Goal: Task Accomplishment & Management: Manage account settings

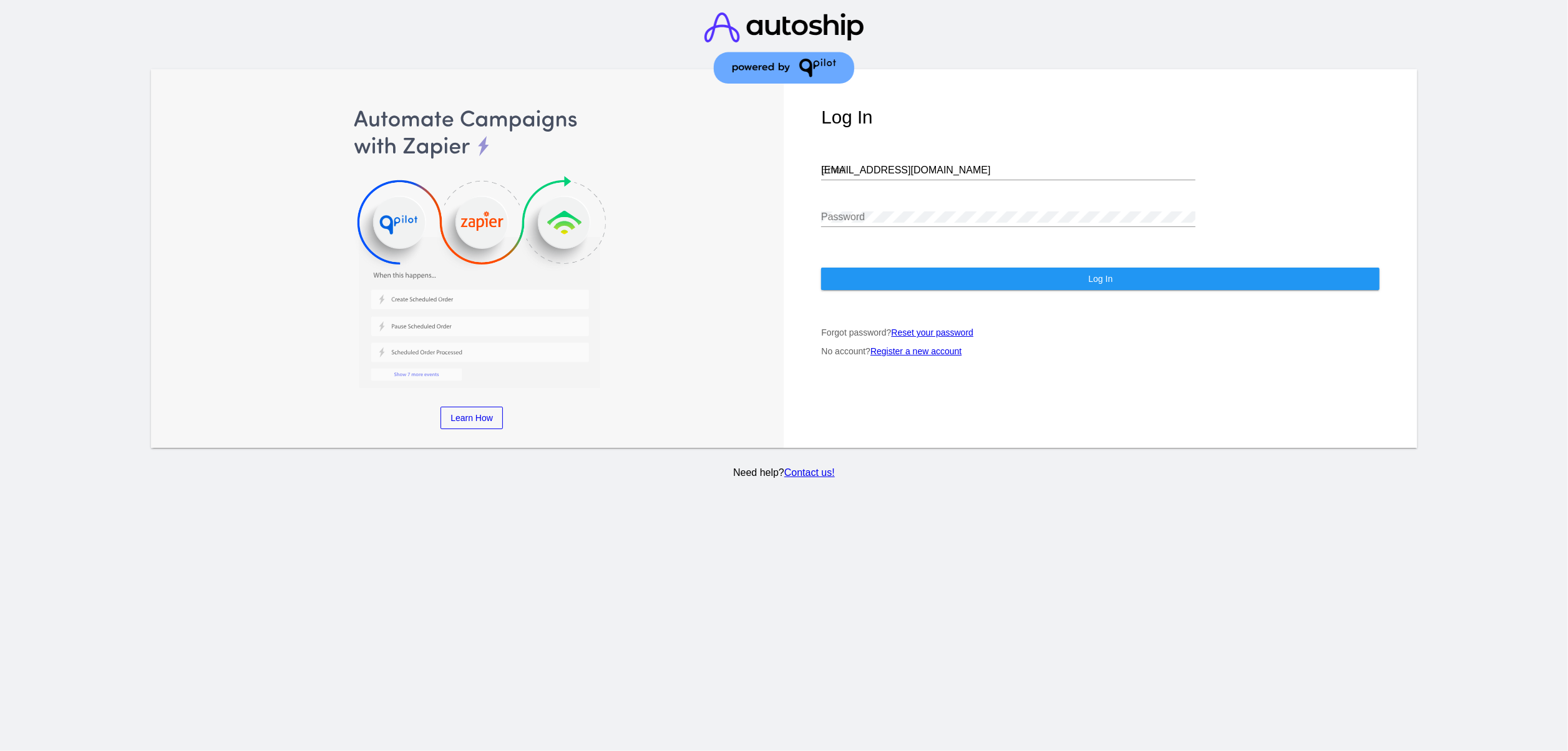
click at [981, 165] on input "[EMAIL_ADDRESS][DOMAIN_NAME]" at bounding box center [1008, 171] width 374 height 11
type input "[EMAIL_ADDRESS][DOMAIN_NAME]"
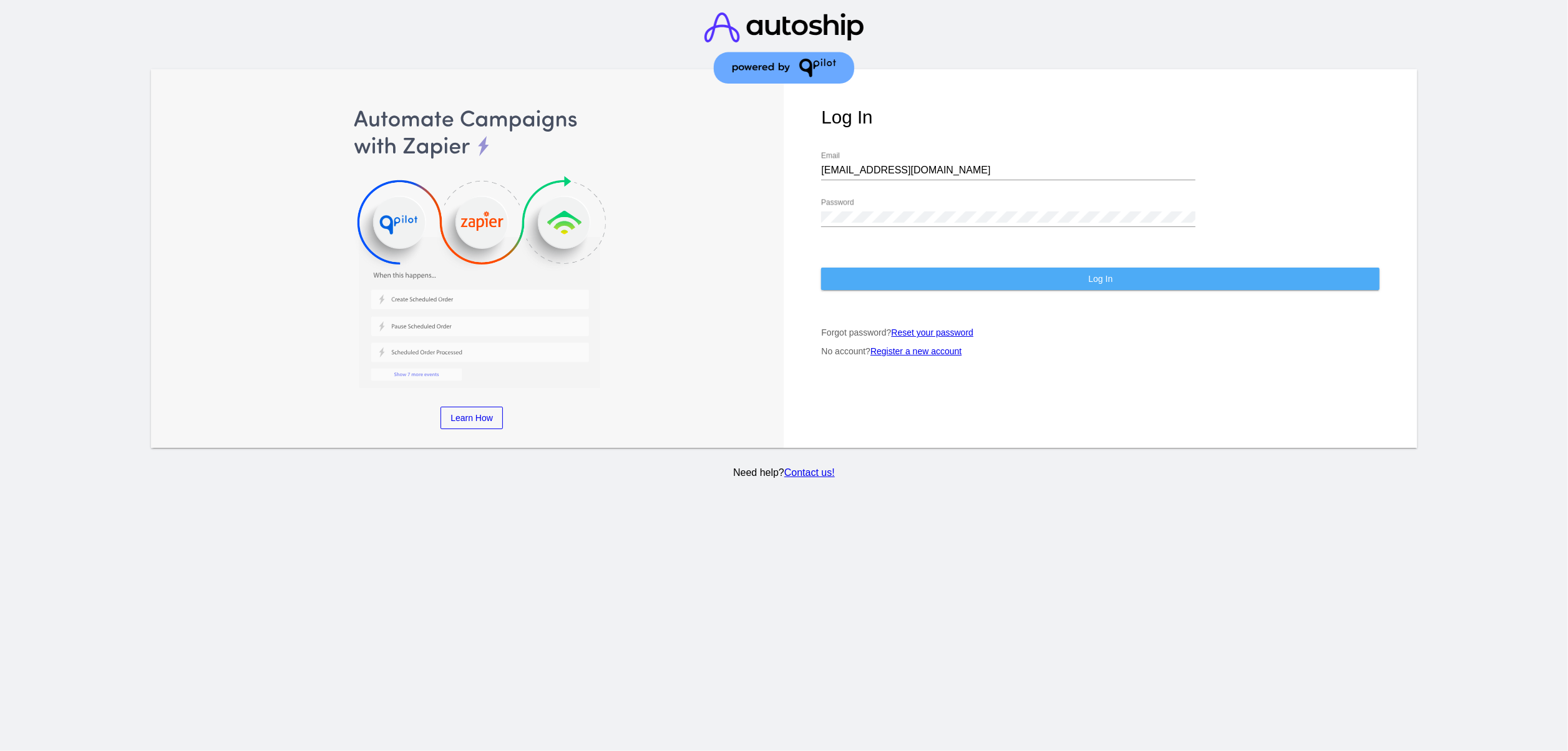
click at [999, 270] on button "Log In" at bounding box center [1100, 279] width 559 height 23
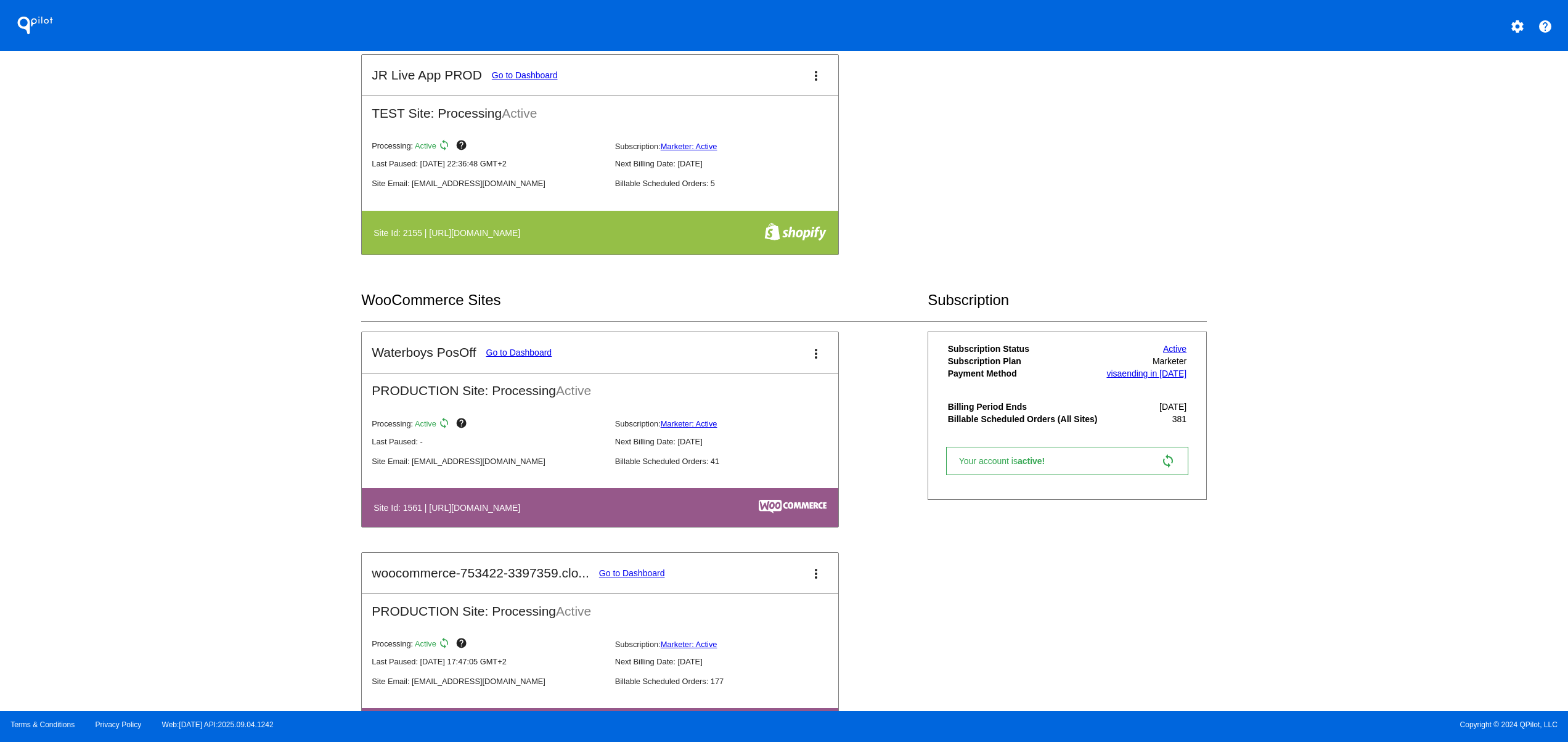
scroll to position [740, 0]
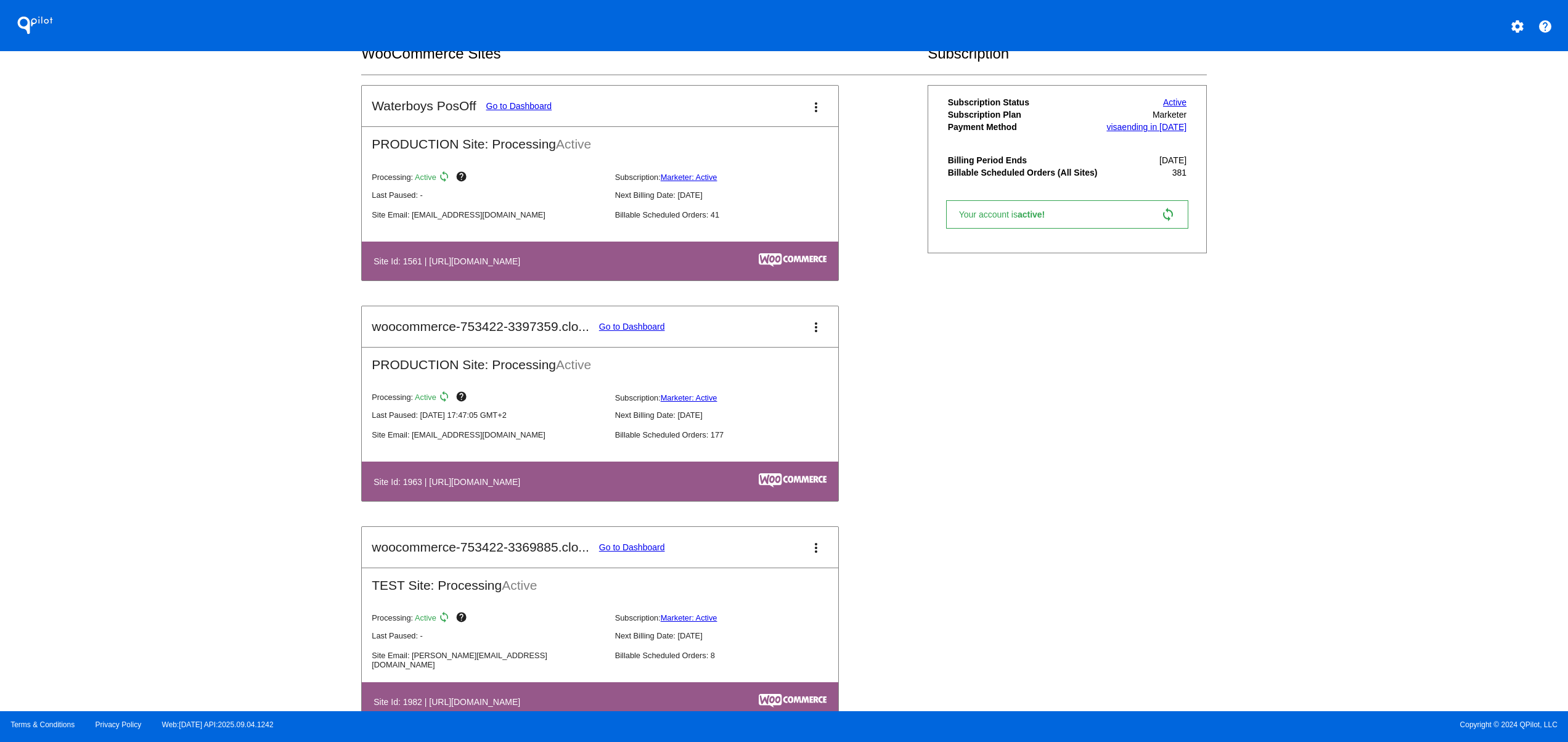
drag, startPoint x: 638, startPoint y: 482, endPoint x: 486, endPoint y: 481, distance: 152.0
click at [486, 481] on th "Site Id: 1963 | [URL][DOMAIN_NAME]" at bounding box center [528, 481] width 312 height 17
click at [284, 502] on div "QPilot settings help Connected Sites and Apps Get Started with WooCommerce play…" at bounding box center [784, 355] width 1568 height 711
click at [647, 325] on mat-card-title "woocommerce-753422-3397359.clo... Go to Dashboard" at bounding box center [518, 327] width 293 height 15
click at [645, 331] on link "Go to Dashboard" at bounding box center [632, 327] width 66 height 10
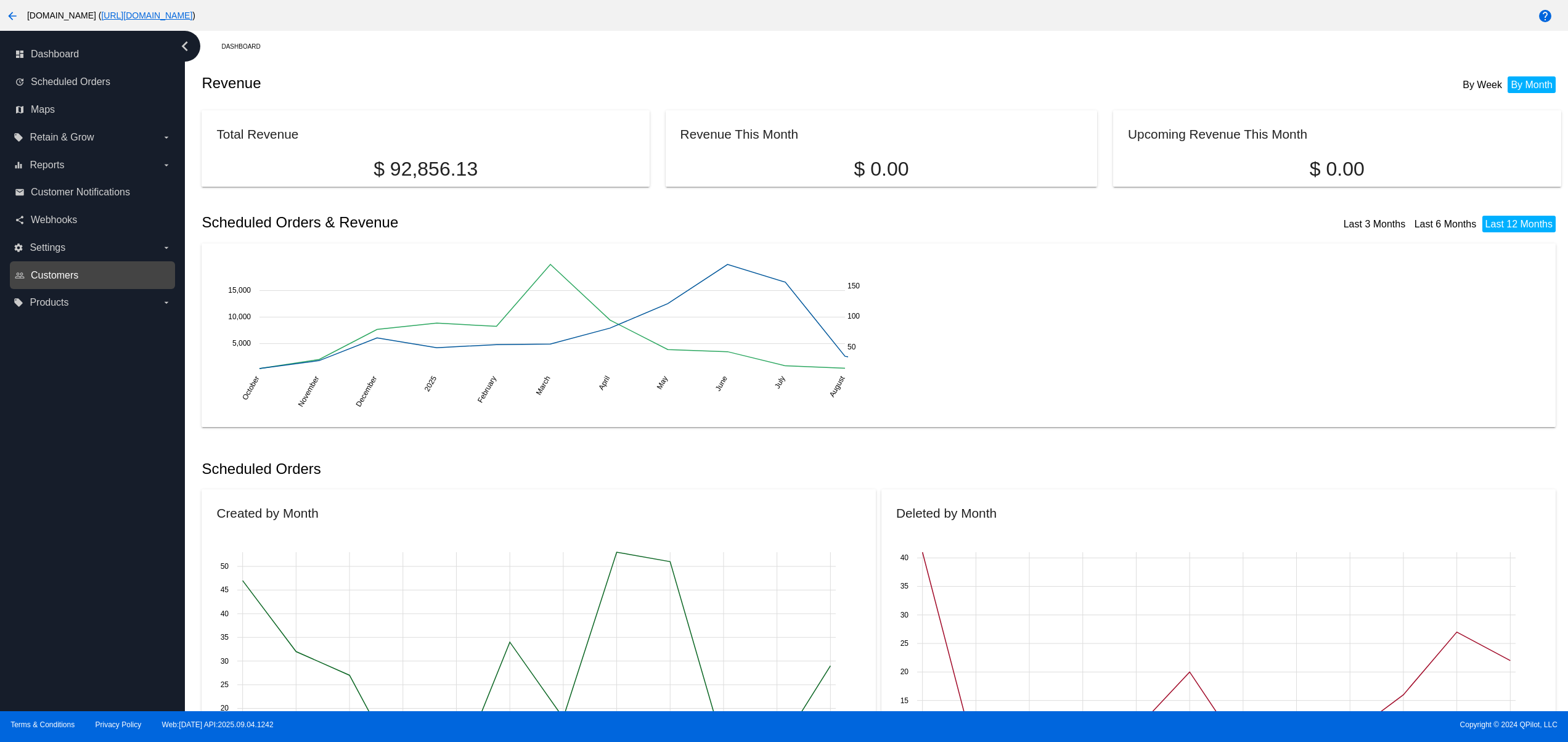
click at [55, 279] on span "Customers" at bounding box center [55, 276] width 48 height 11
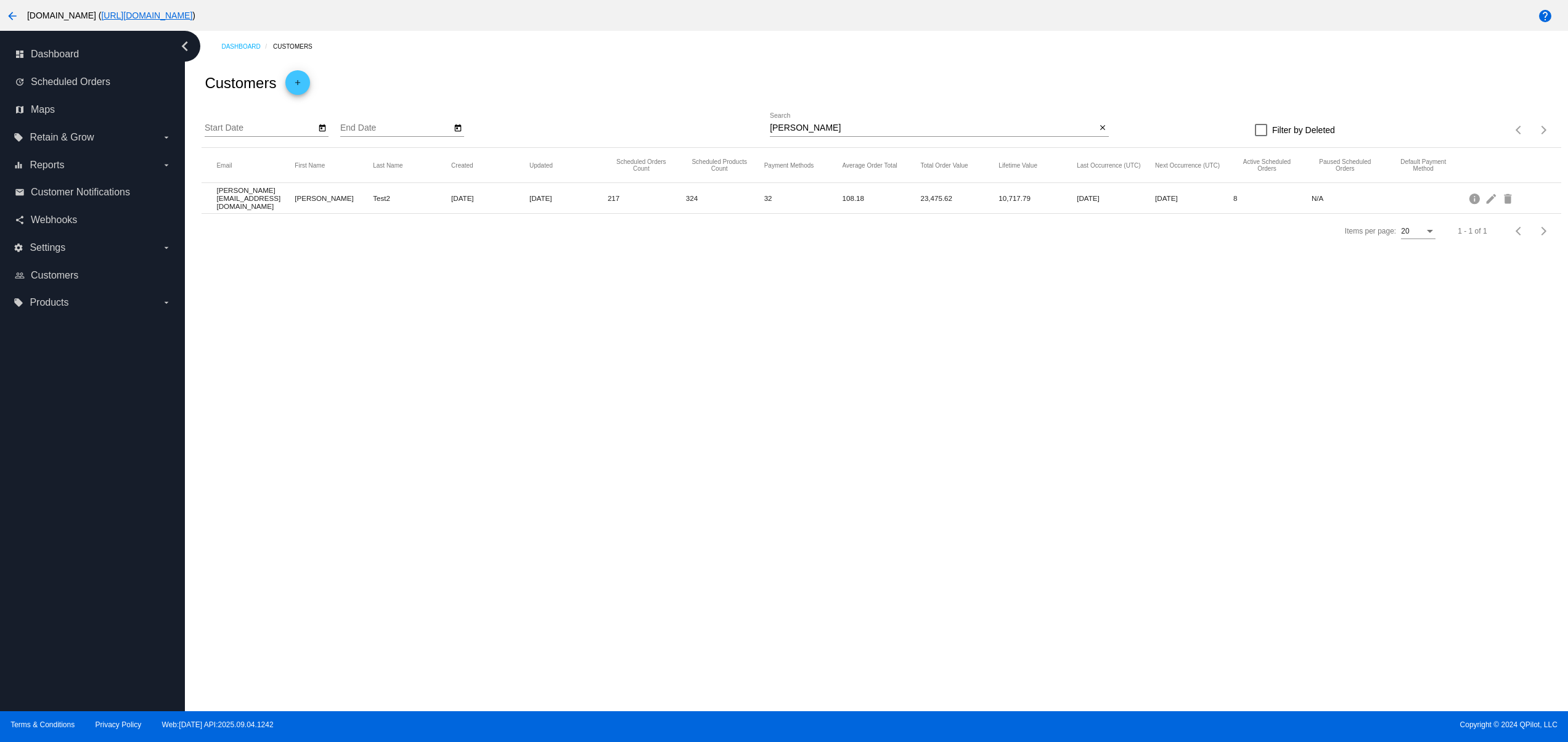
drag, startPoint x: 819, startPoint y: 121, endPoint x: 710, endPoint y: 136, distance: 110.0
click at [710, 133] on div "Start Date End Date [PERSON_NAME] Search close Filter by Deleted Items per page…" at bounding box center [881, 126] width 1359 height 44
click at [778, 132] on input "[PERSON_NAME]" at bounding box center [933, 128] width 326 height 10
click at [778, 132] on input "david" at bounding box center [933, 128] width 326 height 10
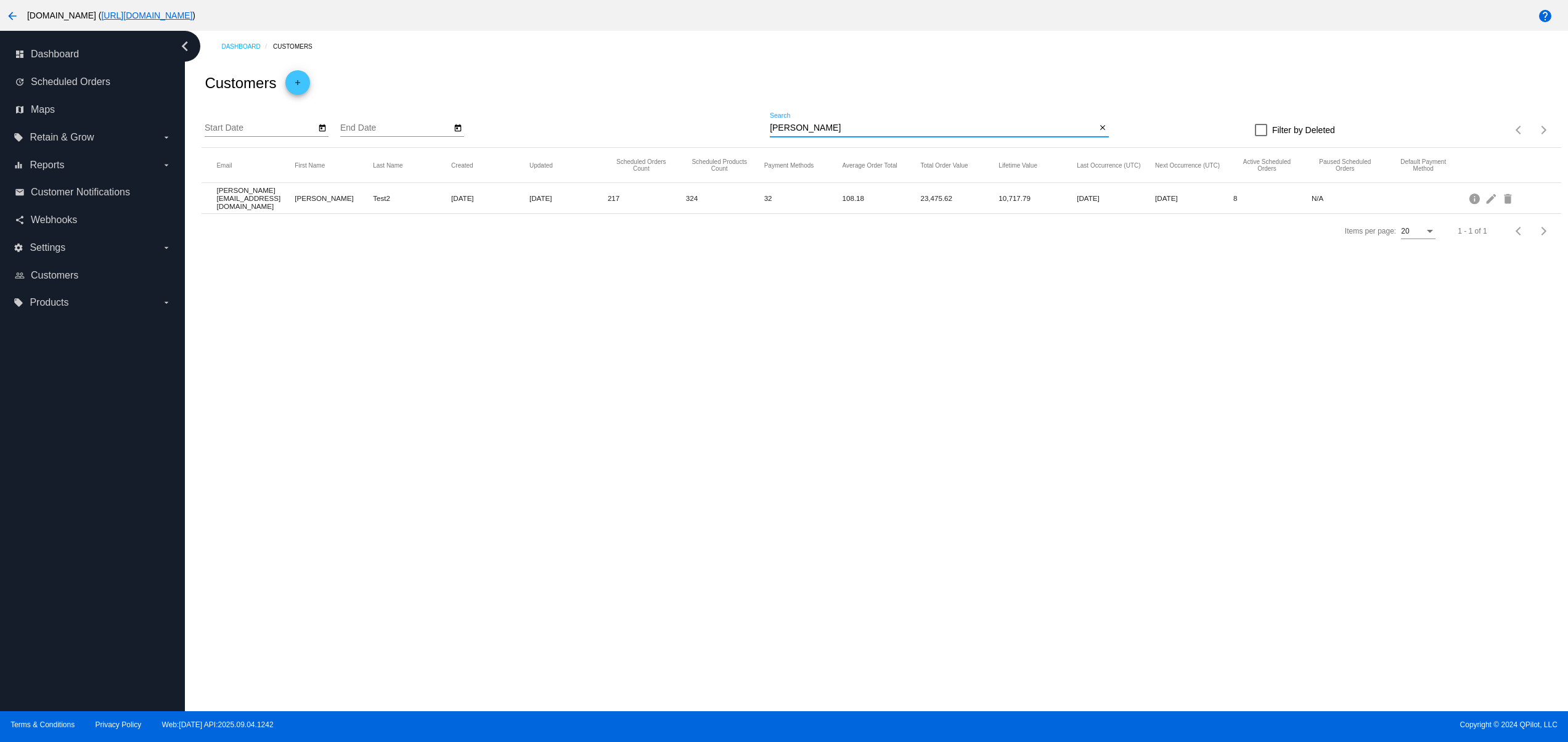
paste input "LC"
click at [799, 121] on div "LC Search" at bounding box center [933, 124] width 326 height 24
click at [784, 127] on input "LC" at bounding box center [933, 128] width 326 height 10
type input "L"
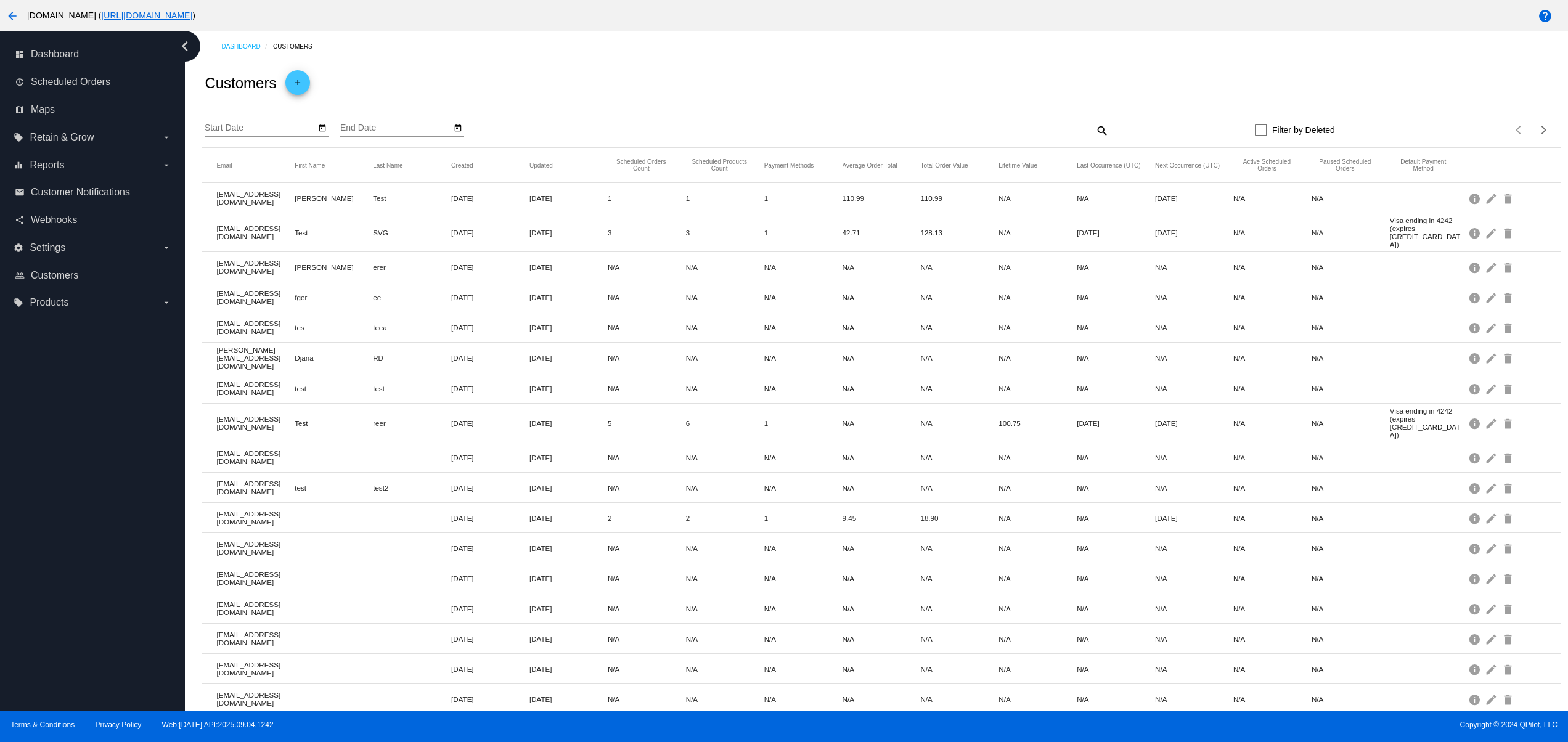
click at [1094, 127] on mat-icon "search" at bounding box center [1101, 130] width 15 height 19
click at [928, 133] on input "Search" at bounding box center [939, 128] width 339 height 10
paste input "svetglus3+20@gmail.com"
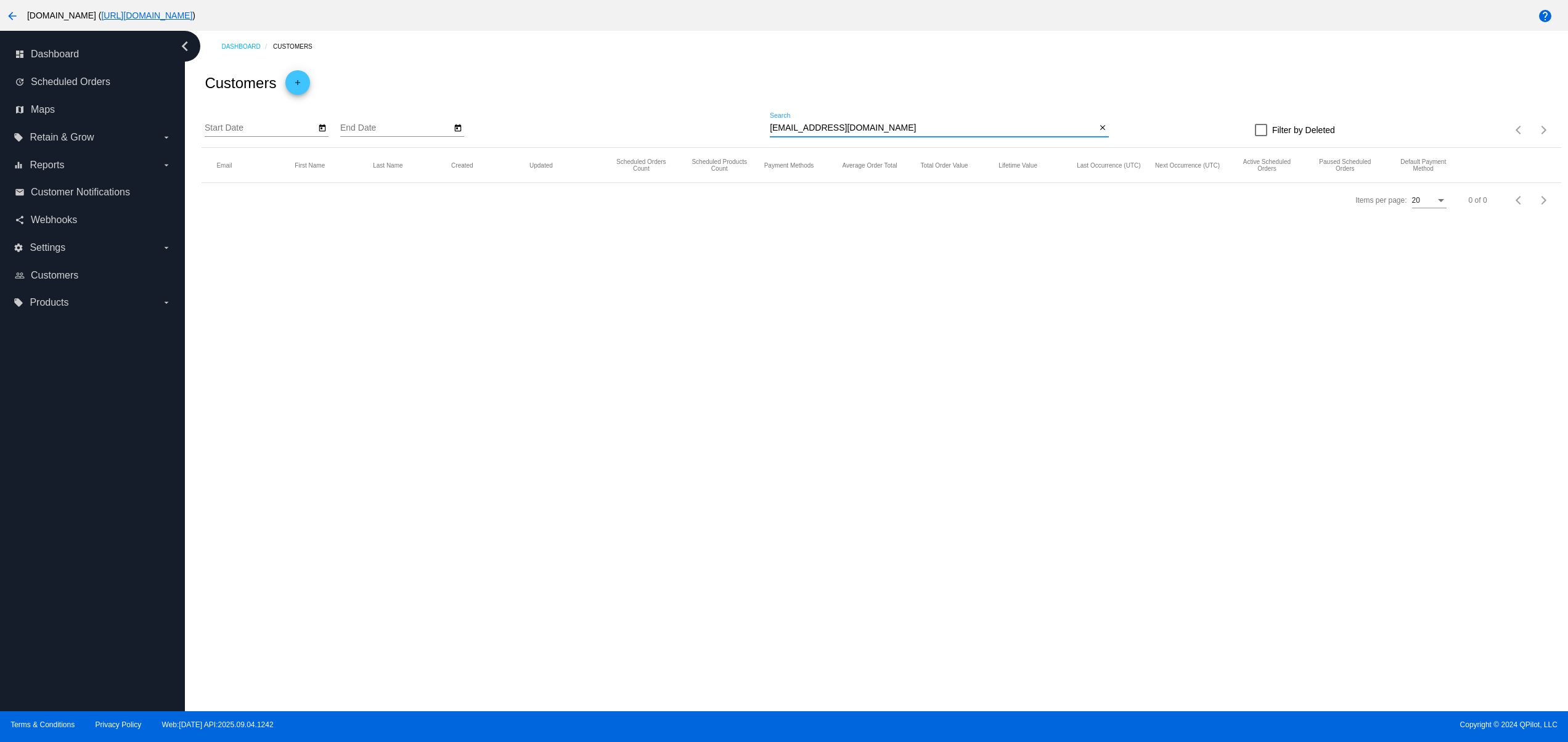
type input "svetglus3+20@gmail.com"
click at [930, 113] on div "svetglus3+20@gmail.com Search" at bounding box center [933, 124] width 326 height 24
click at [830, 126] on input "svetglus3+20@gmail.com" at bounding box center [933, 128] width 326 height 10
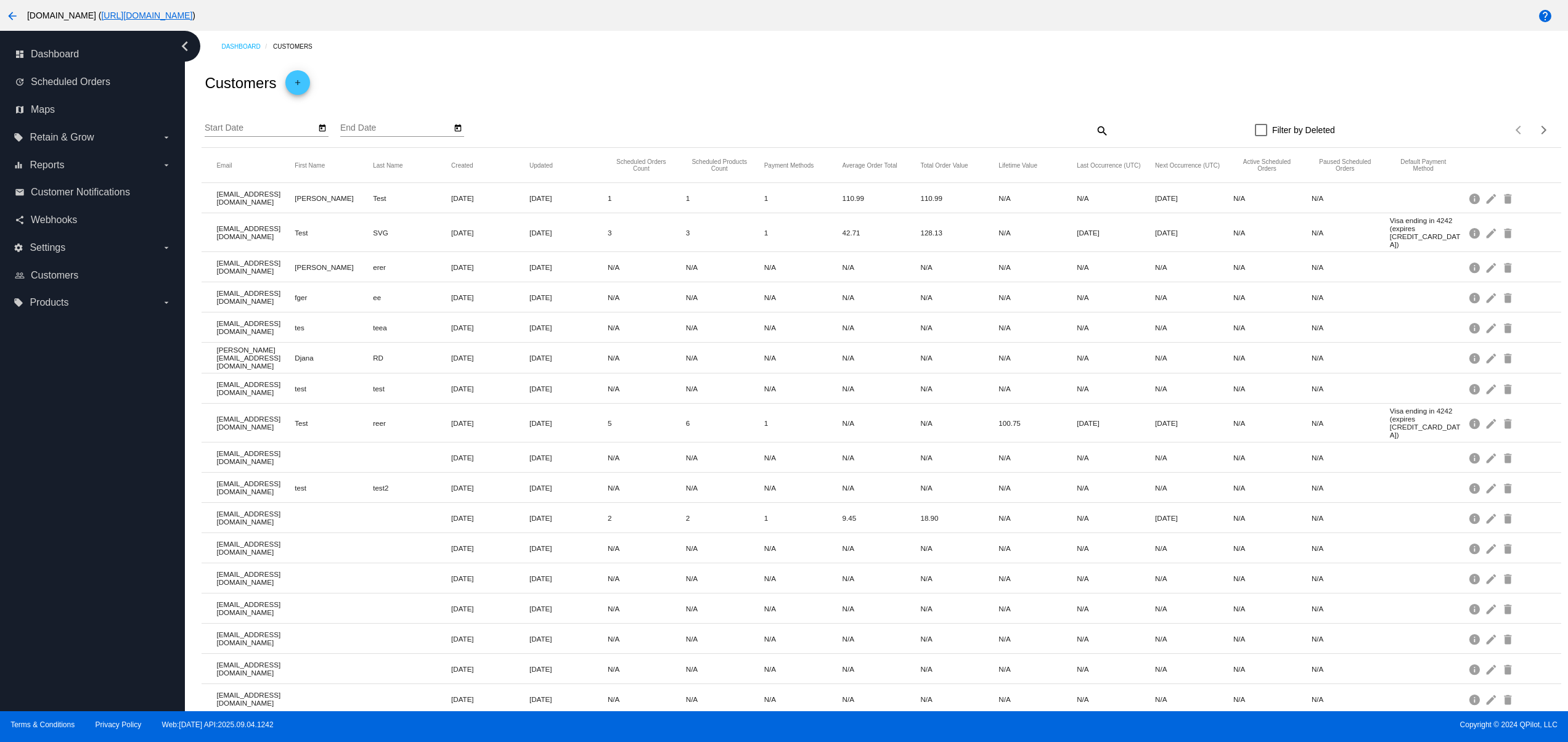
drag, startPoint x: 208, startPoint y: 415, endPoint x: 331, endPoint y: 409, distance: 123.1
click at [331, 409] on mat-row "svitglus+11@gmail.com Test reer Nov 29, 2023 Jan 29, 2024 5 6 1 N/A N/A 100.75 …" at bounding box center [881, 423] width 1359 height 39
click at [353, 481] on mat-cell "test" at bounding box center [333, 488] width 78 height 14
click at [1094, 131] on mat-icon "search" at bounding box center [1101, 130] width 15 height 19
click at [967, 127] on input "Search" at bounding box center [939, 128] width 339 height 10
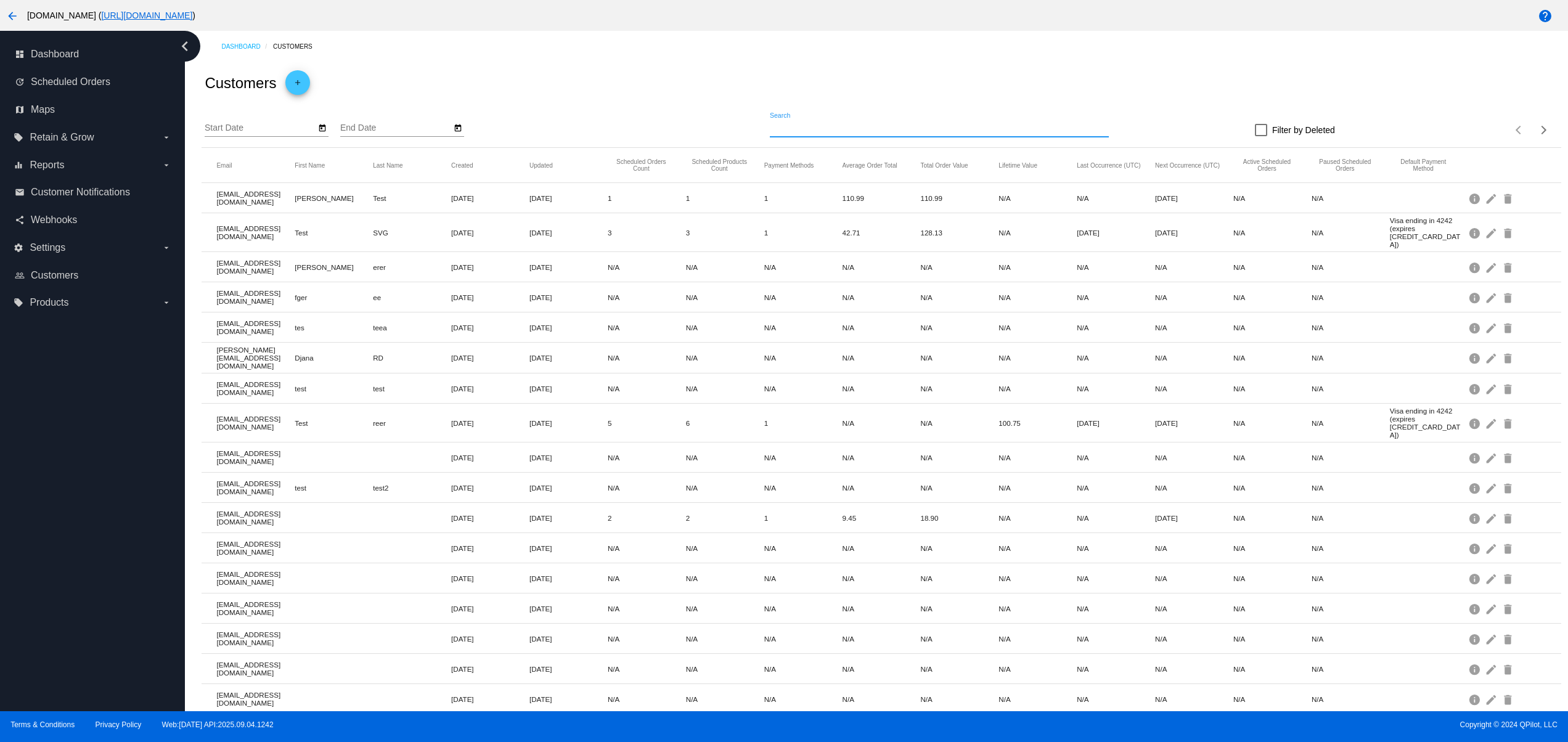
paste input "svetglus3+20@gmail.com"
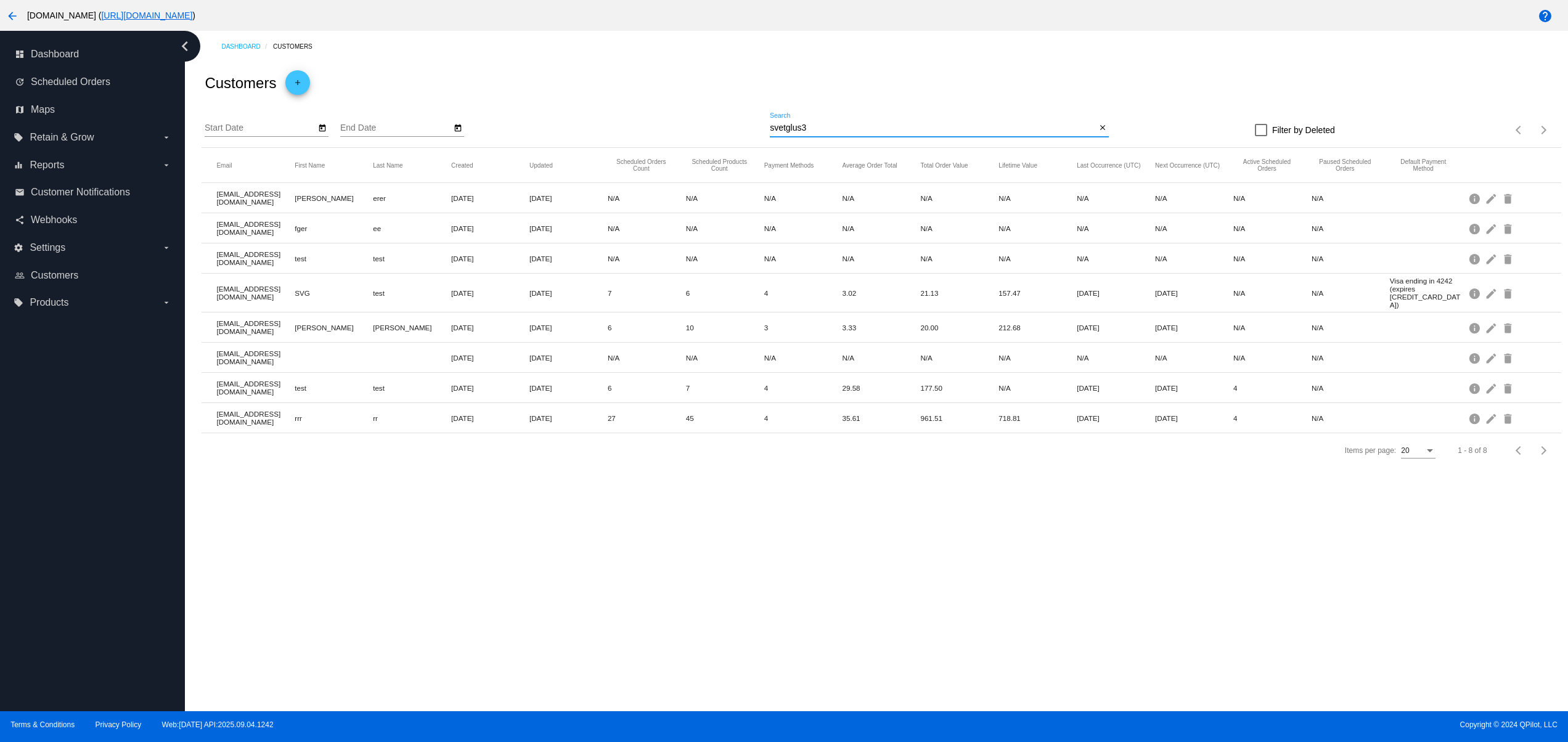
type input "svetglus3"
drag, startPoint x: 213, startPoint y: 412, endPoint x: 324, endPoint y: 412, distance: 111.0
click at [324, 412] on mat-row "svetglus3+20@gmail.com rrr rr Nov 24, 2023 Sep 24, 2025 27 45 4 35.61 961.51 71…" at bounding box center [881, 418] width 1359 height 30
click at [432, 489] on div "Dashboard Customers Customers add Start Date End Date svetglus3 Search close Fi…" at bounding box center [876, 371] width 1383 height 680
drag, startPoint x: 217, startPoint y: 380, endPoint x: 252, endPoint y: 393, distance: 37.3
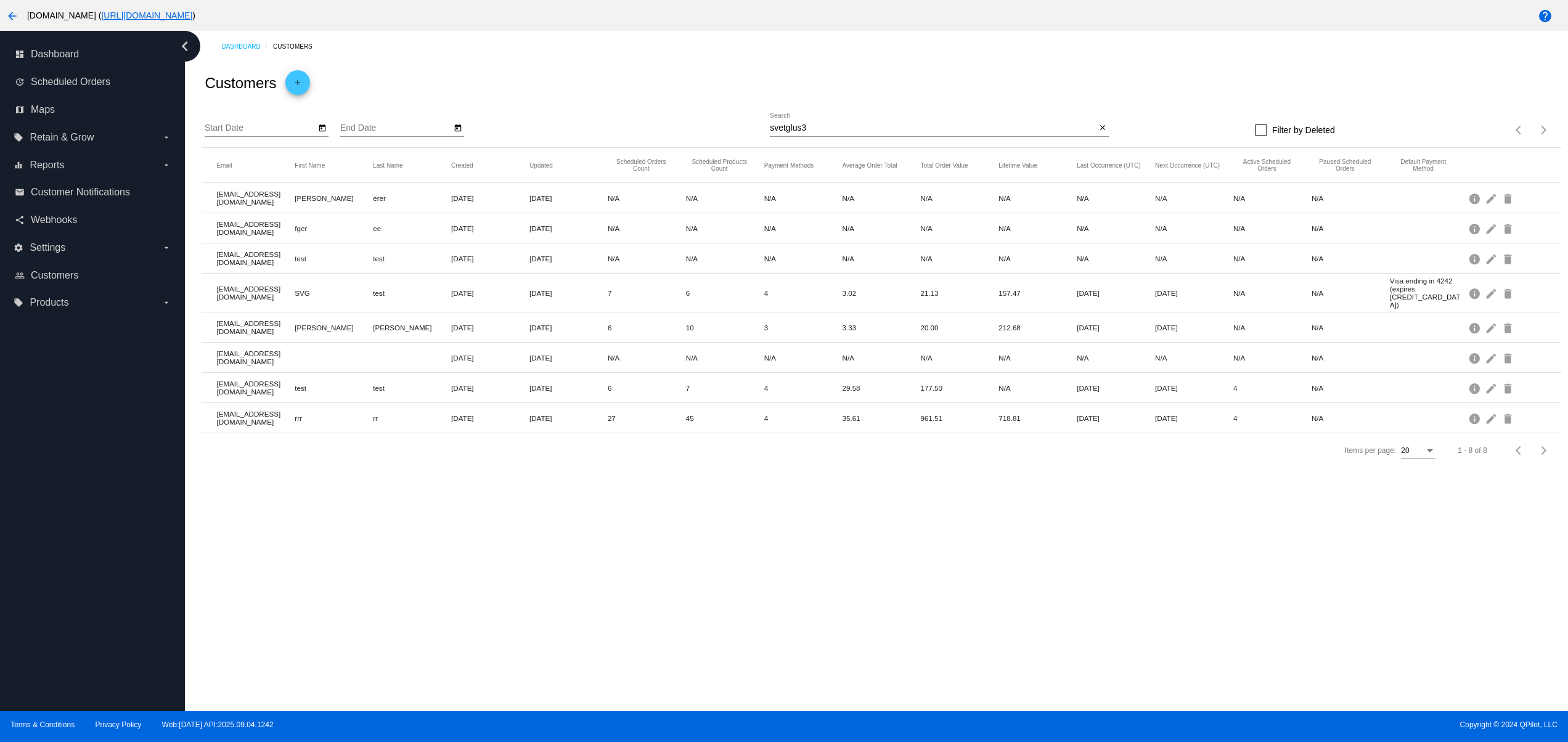
click at [252, 393] on mat-cell "svetglus3+30@gmail.com" at bounding box center [255, 388] width 78 height 22
copy mat-cell "svetglus3+30@gmail.com"
drag, startPoint x: 812, startPoint y: 121, endPoint x: 684, endPoint y: 139, distance: 129.3
click at [680, 137] on div "Start Date End Date svetglus3 Search close Filter by Deleted Items per page: 20…" at bounding box center [881, 126] width 1359 height 44
click at [789, 133] on input "svetglus3" at bounding box center [933, 128] width 326 height 10
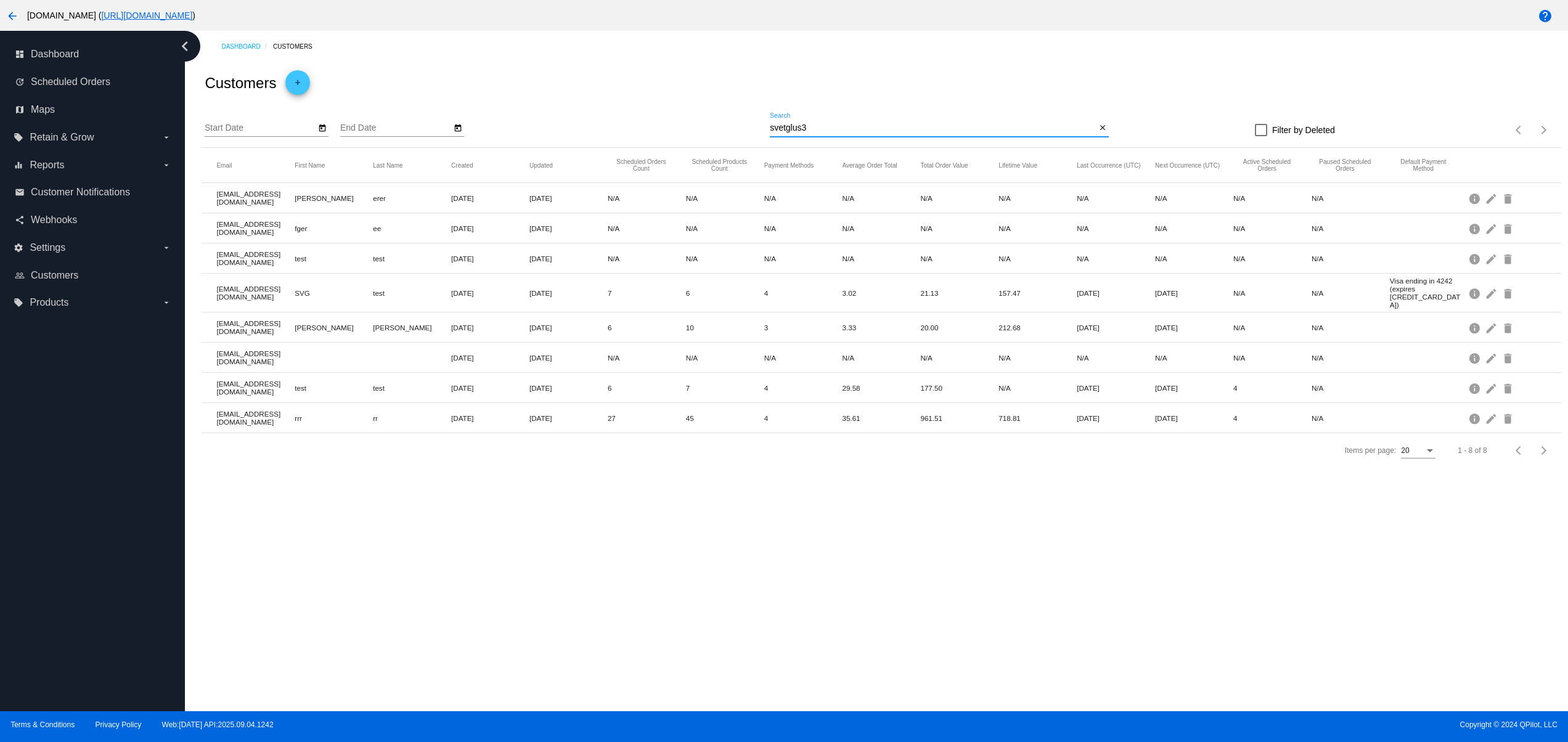
click at [789, 131] on input "svetglus3" at bounding box center [933, 128] width 326 height 10
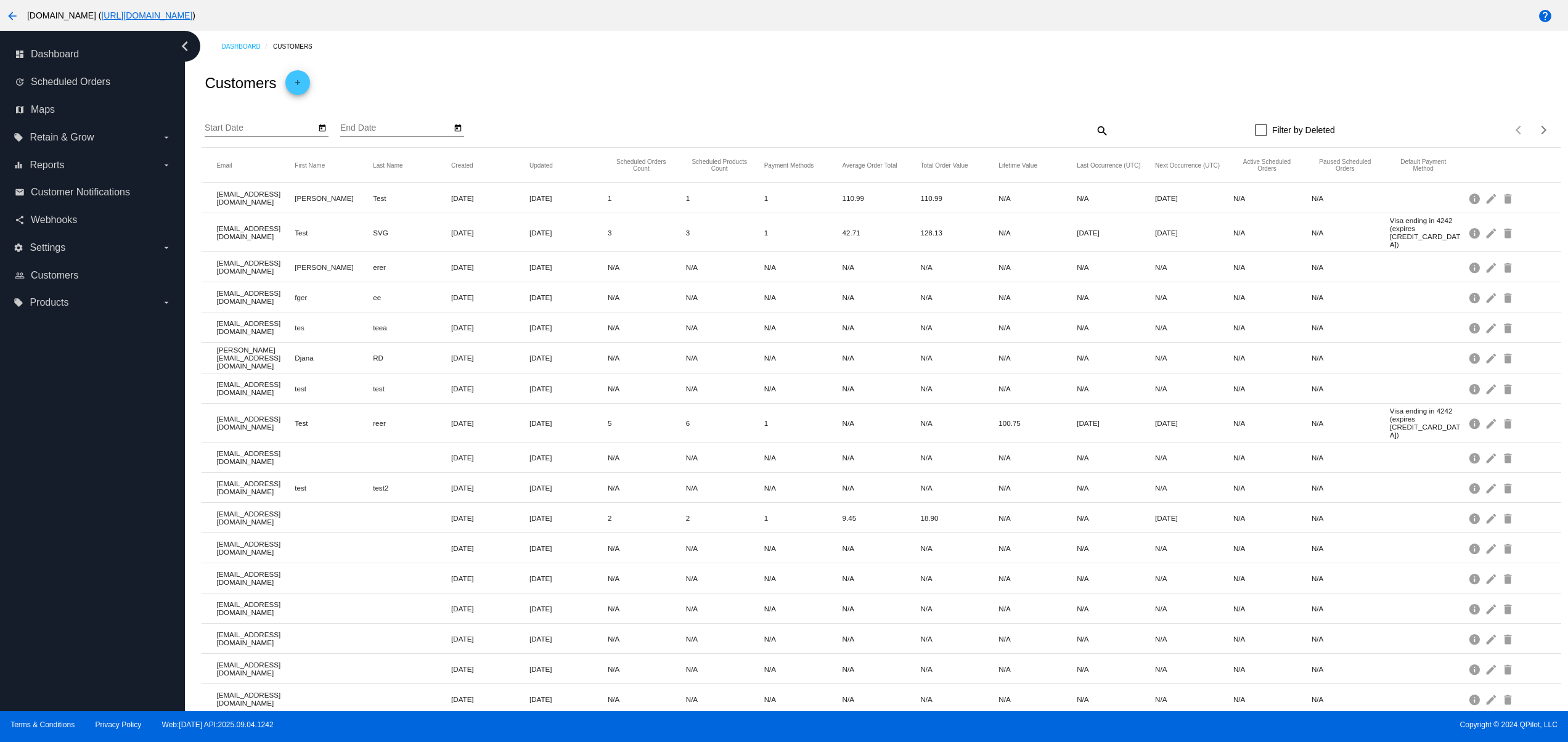
drag, startPoint x: 1097, startPoint y: 134, endPoint x: 1083, endPoint y: 134, distance: 14.0
click at [1095, 134] on div "Start Date End Date search Filter by Deleted Items per page: 20 1 - 20 of 56" at bounding box center [881, 126] width 1359 height 44
click at [1094, 134] on mat-icon "search" at bounding box center [1101, 130] width 15 height 19
click at [944, 122] on div "Search" at bounding box center [939, 124] width 339 height 24
paste input "svetglus3+30@gmail.com"
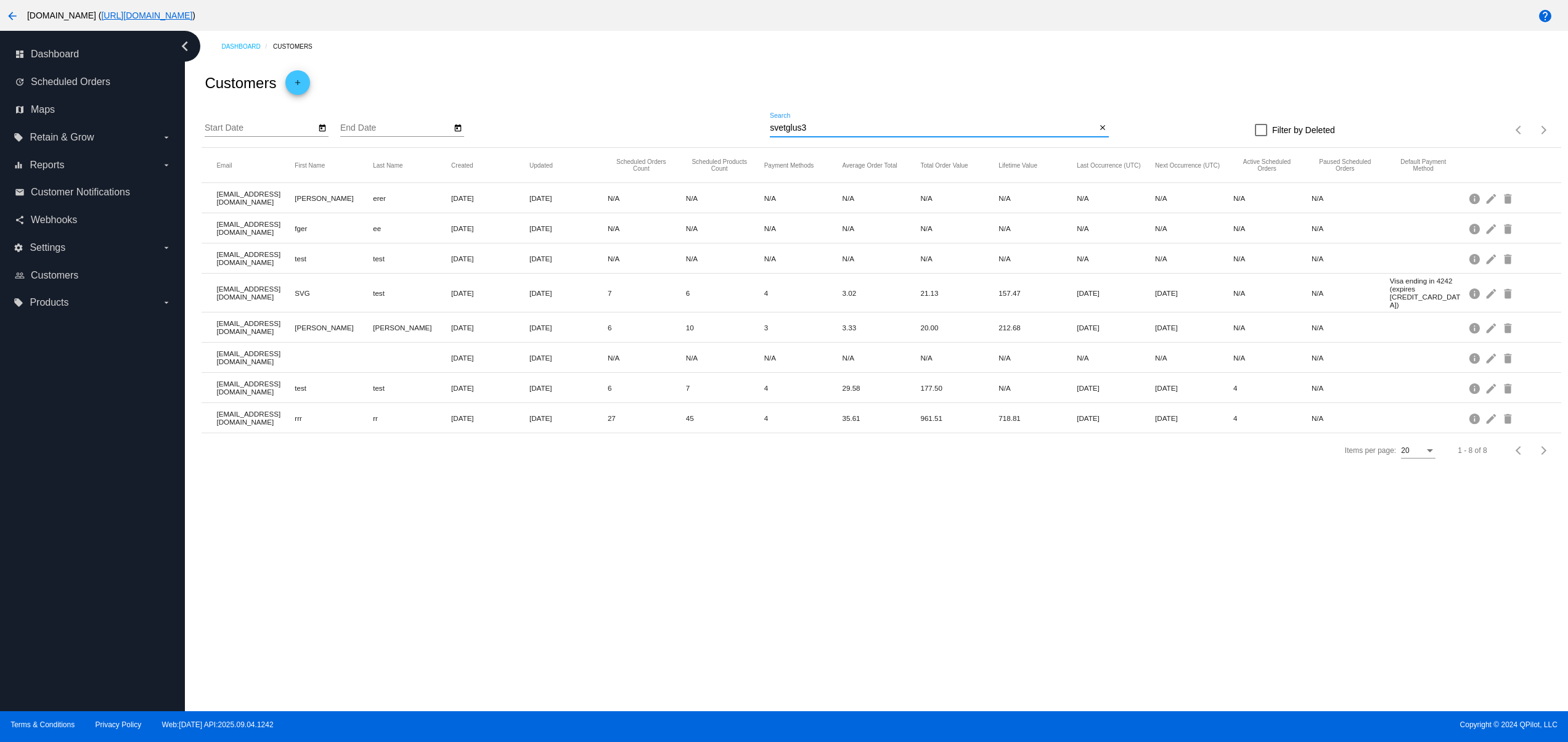
type input "svetglus3"
drag, startPoint x: 333, startPoint y: 413, endPoint x: 778, endPoint y: 415, distance: 445.0
click at [645, 413] on mat-row "svetglus3+20@gmail.com rrr rr Nov 24, 2023 Sep 24, 2025 27 45 4 35.61 961.51 71…" at bounding box center [881, 418] width 1359 height 30
click at [1495, 412] on mat-icon "edit" at bounding box center [1492, 418] width 15 height 19
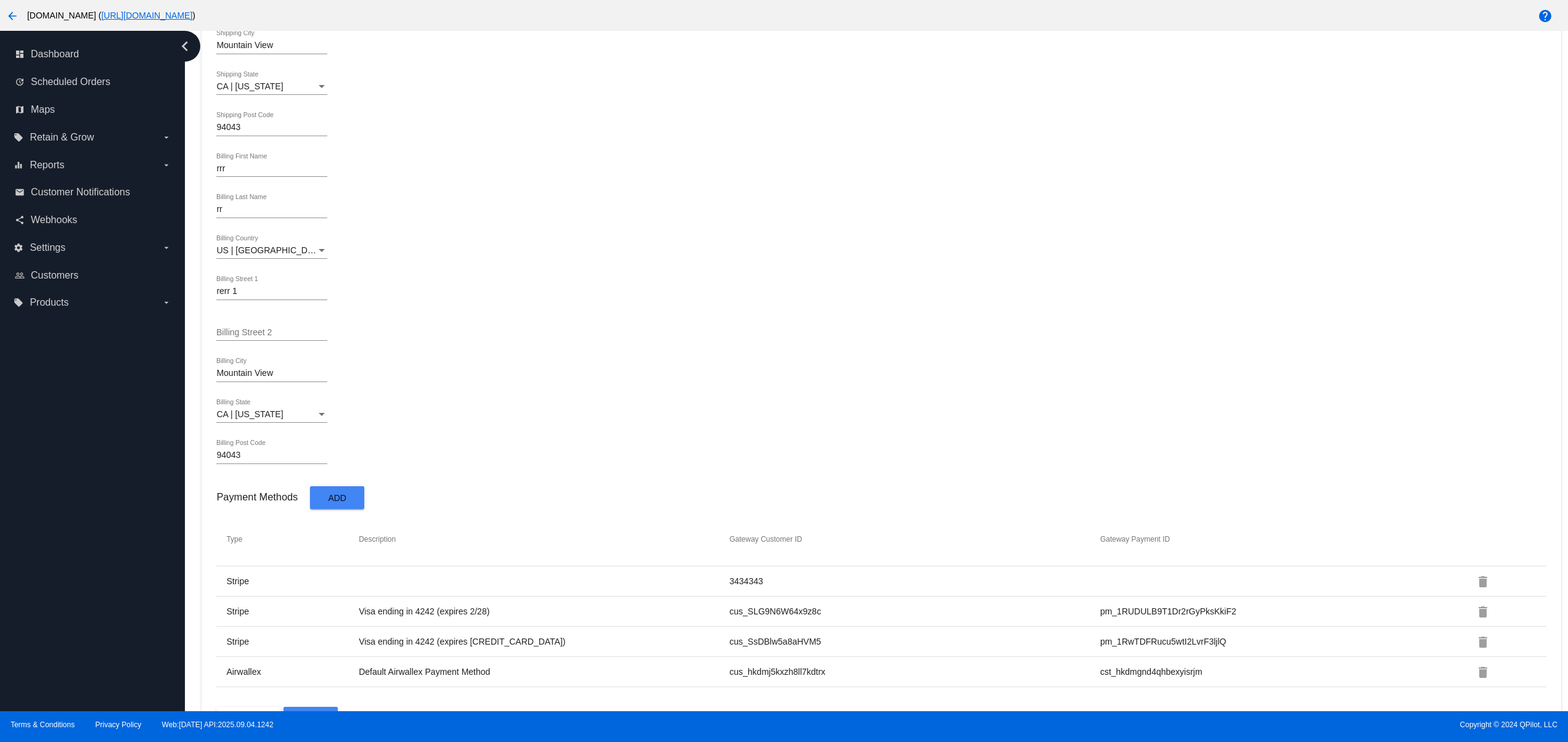
scroll to position [548, 0]
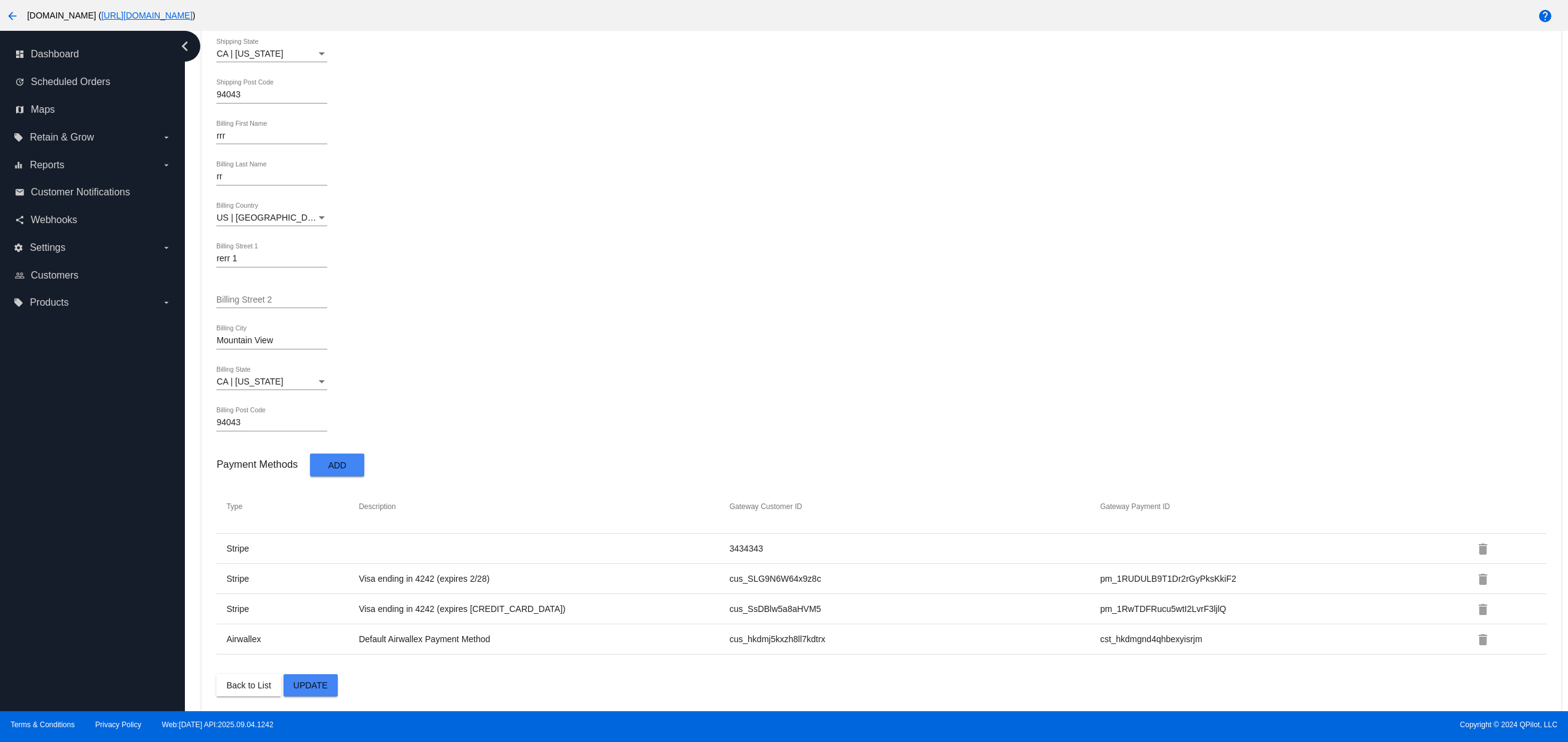
drag, startPoint x: 316, startPoint y: 645, endPoint x: 568, endPoint y: 643, distance: 252.0
click at [556, 643] on tr "Airwallex Default Airwallex Payment Method cus_hkdmj5kxzh8ll7kdtrx cst_hkdmgnd4…" at bounding box center [881, 639] width 1330 height 30
click at [607, 674] on div "Back to List Update" at bounding box center [881, 685] width 1330 height 22
drag, startPoint x: 471, startPoint y: 612, endPoint x: 269, endPoint y: 578, distance: 204.8
click at [245, 564] on tbody "Type Description Gateway Customer ID Gateway Payment ID Stripe 3434343 delete S…" at bounding box center [881, 567] width 1330 height 174
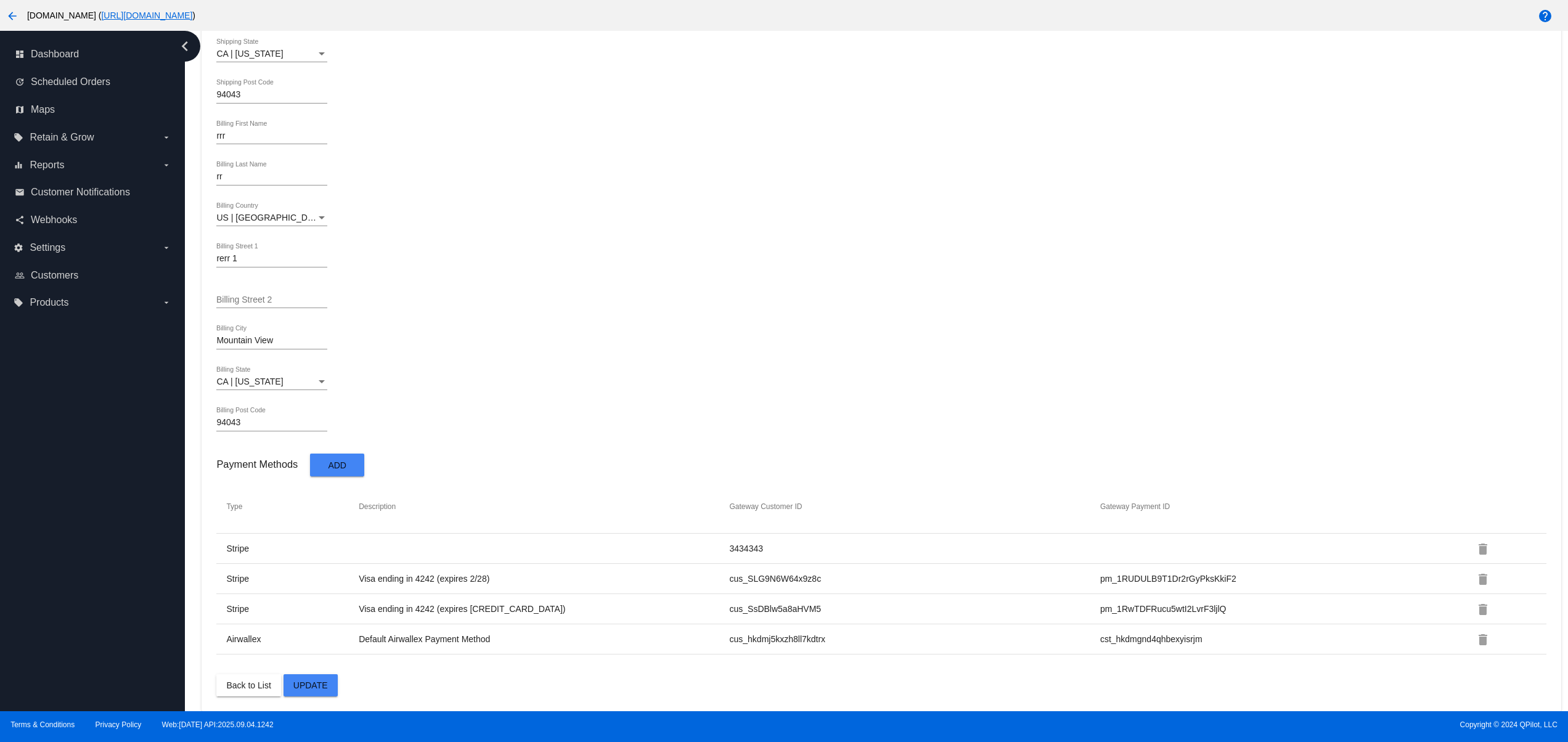
click at [644, 639] on td "Default Airwallex Payment Method" at bounding box center [543, 639] width 371 height 11
drag, startPoint x: 686, startPoint y: 635, endPoint x: 926, endPoint y: 627, distance: 240.1
click at [926, 627] on tr "Airwallex Default Airwallex Payment Method cus_hkdmj5kxzh8ll7kdtrx cst_hkdmgnd4…" at bounding box center [881, 639] width 1330 height 30
drag, startPoint x: 314, startPoint y: 646, endPoint x: 568, endPoint y: 647, distance: 254.0
click at [568, 647] on tr "Airwallex Default Airwallex Payment Method cus_hkdmj5kxzh8ll7kdtrx cst_hkdmgnd4…" at bounding box center [881, 639] width 1330 height 30
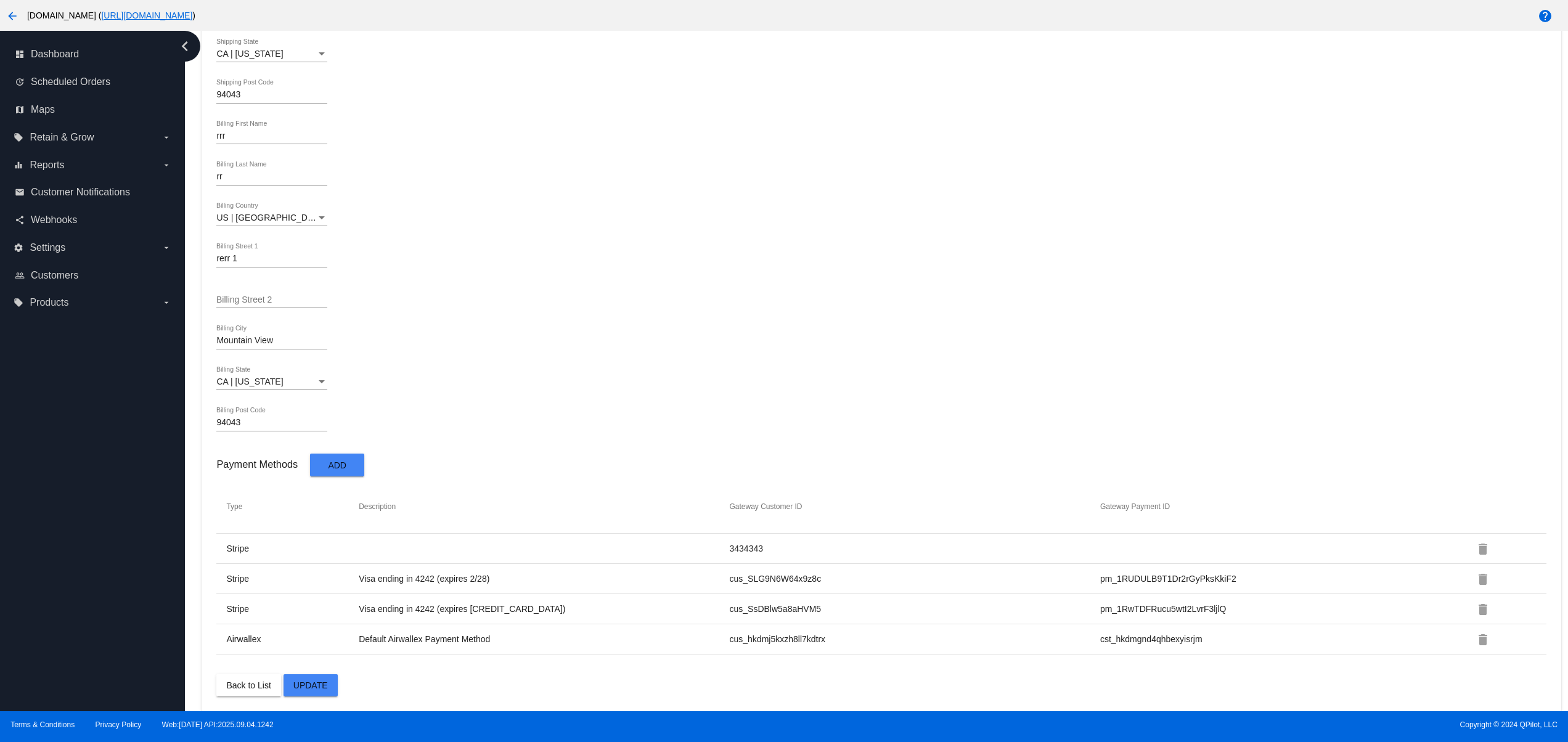
click at [570, 674] on div "Back to List Update" at bounding box center [881, 685] width 1330 height 22
drag, startPoint x: 920, startPoint y: 629, endPoint x: 553, endPoint y: 671, distance: 369.4
click at [400, 650] on tr "Airwallex Default Airwallex Payment Method cus_hkdmj5kxzh8ll7kdtrx cst_hkdmgnd4…" at bounding box center [881, 639] width 1330 height 30
click at [573, 690] on div "Back to List Update" at bounding box center [881, 685] width 1330 height 22
drag, startPoint x: 380, startPoint y: 636, endPoint x: 622, endPoint y: 671, distance: 244.5
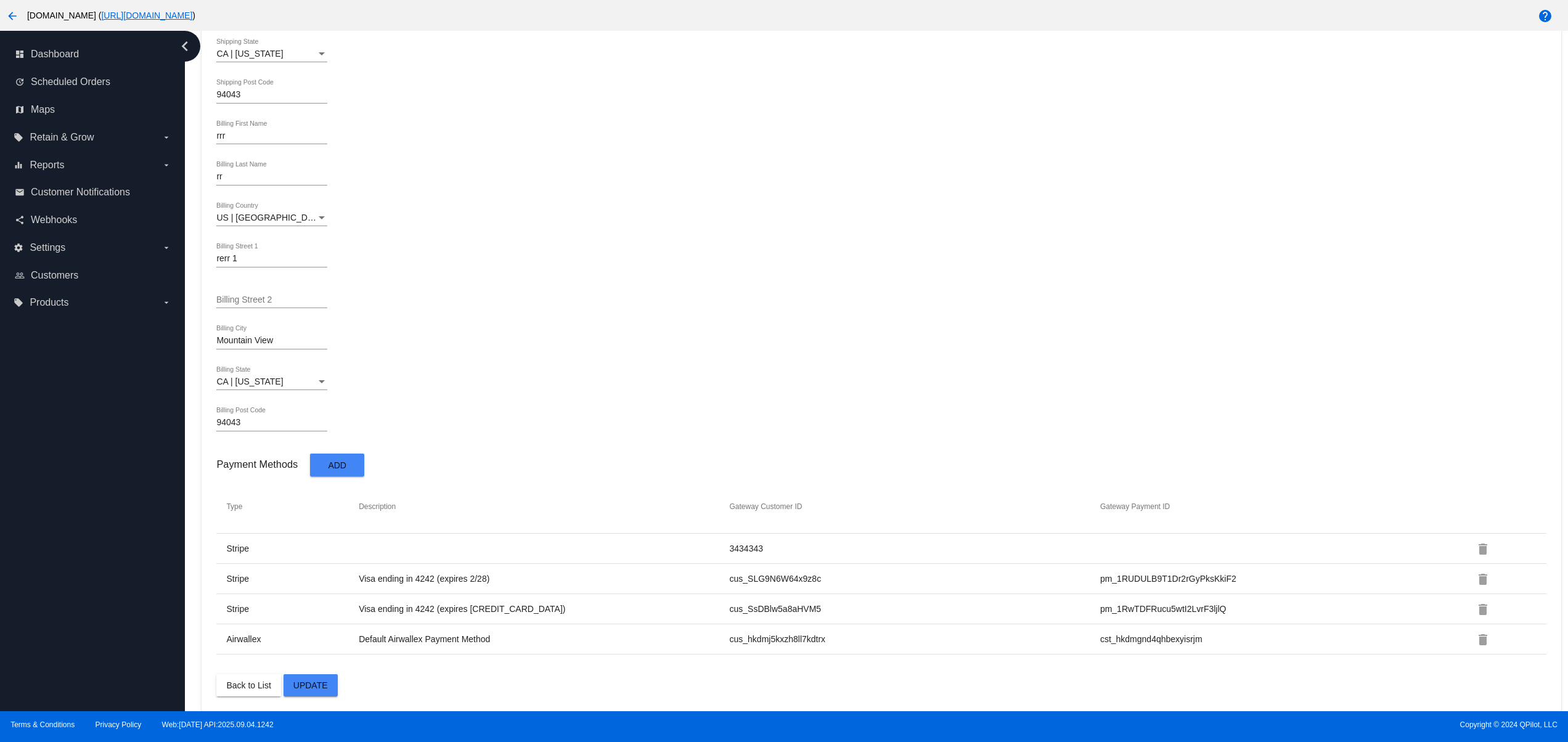
click at [484, 640] on td "Default Airwallex Payment Method" at bounding box center [543, 639] width 371 height 11
click at [647, 681] on div "Back to List Update" at bounding box center [881, 685] width 1330 height 22
drag, startPoint x: 745, startPoint y: 642, endPoint x: 879, endPoint y: 641, distance: 134.0
click at [873, 641] on tr "Airwallex Default Airwallex Payment Method cus_hkdmj5kxzh8ll7kdtrx cst_hkdmgnd4…" at bounding box center [881, 639] width 1330 height 30
click at [908, 692] on div "Back to List Update" at bounding box center [881, 685] width 1330 height 22
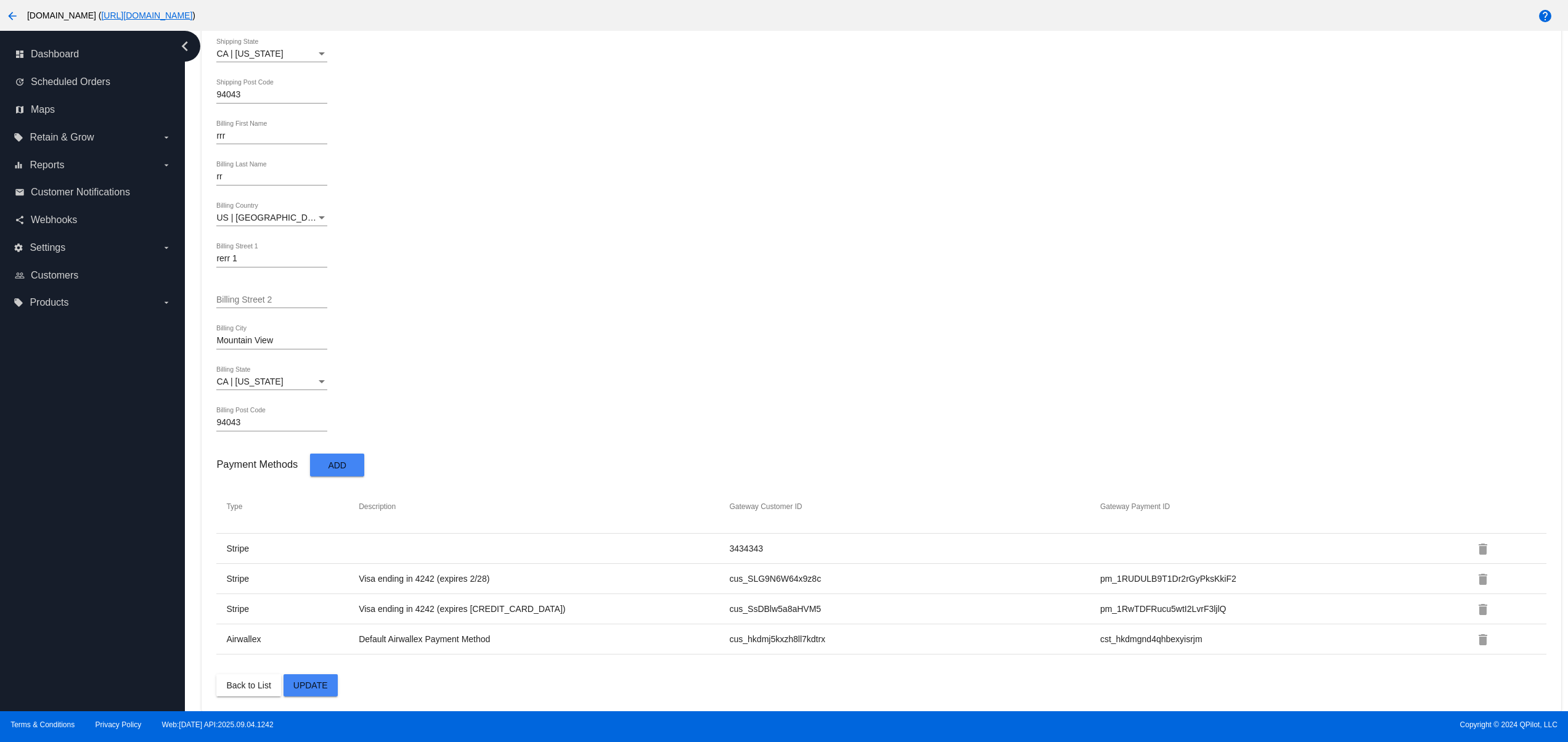
click at [497, 647] on tr "Airwallex Default Airwallex Payment Method cus_hkdmj5kxzh8ll7kdtrx cst_hkdmgnd4…" at bounding box center [881, 639] width 1330 height 30
click at [543, 667] on mat-card-content "44 *ID svetglus3+20@gmail.com *Email rrr First Name rr Last Name Created rrr Sh…" at bounding box center [881, 136] width 1330 height 1120
drag, startPoint x: 745, startPoint y: 646, endPoint x: 883, endPoint y: 645, distance: 138.0
click at [879, 645] on tr "Airwallex Default Airwallex Payment Method cus_hkdmj5kxzh8ll7kdtrx cst_hkdmgnd4…" at bounding box center [881, 639] width 1330 height 30
click at [923, 679] on div "Back to List Update" at bounding box center [881, 685] width 1330 height 22
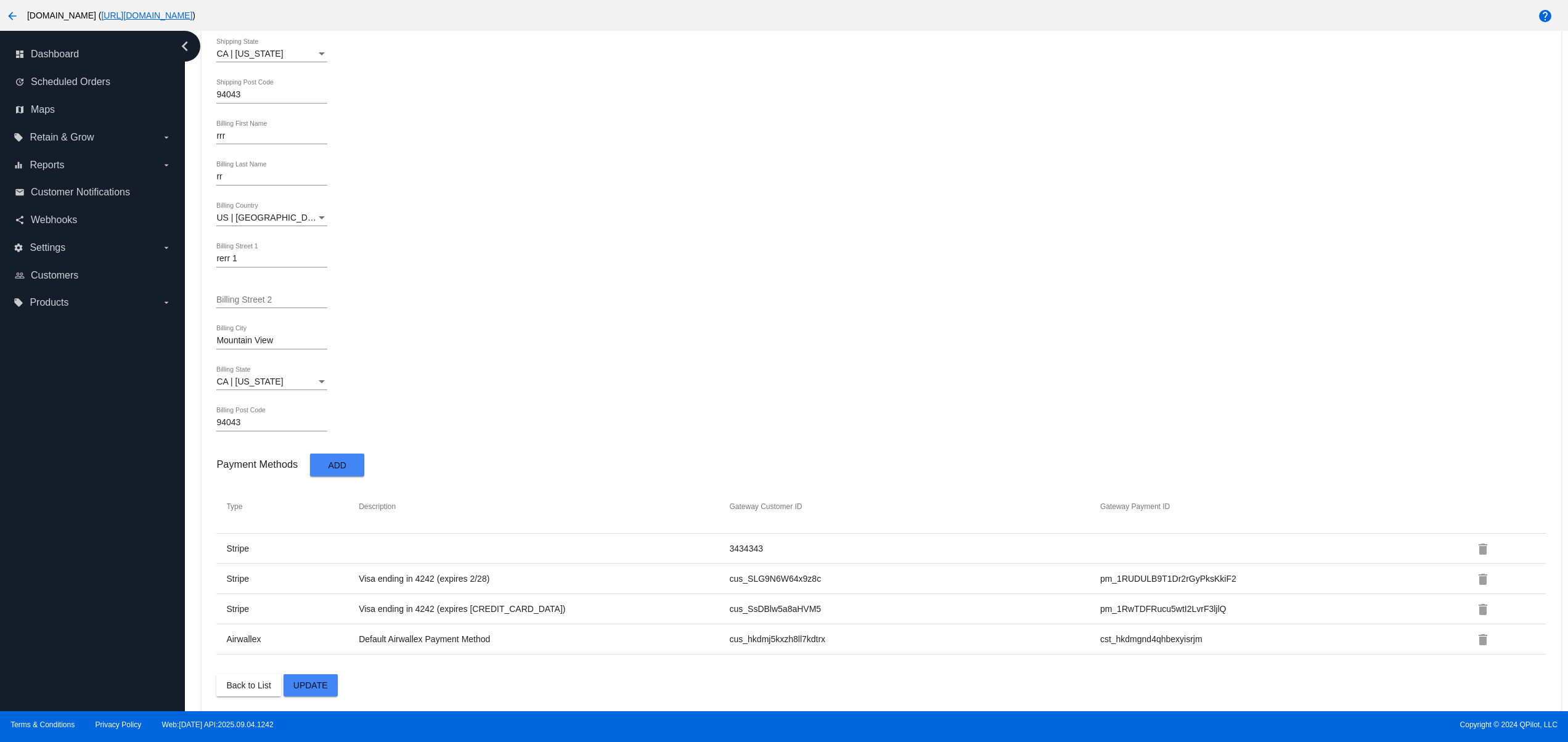
click at [900, 216] on div "US | USA Billing Country" at bounding box center [881, 220] width 1330 height 35
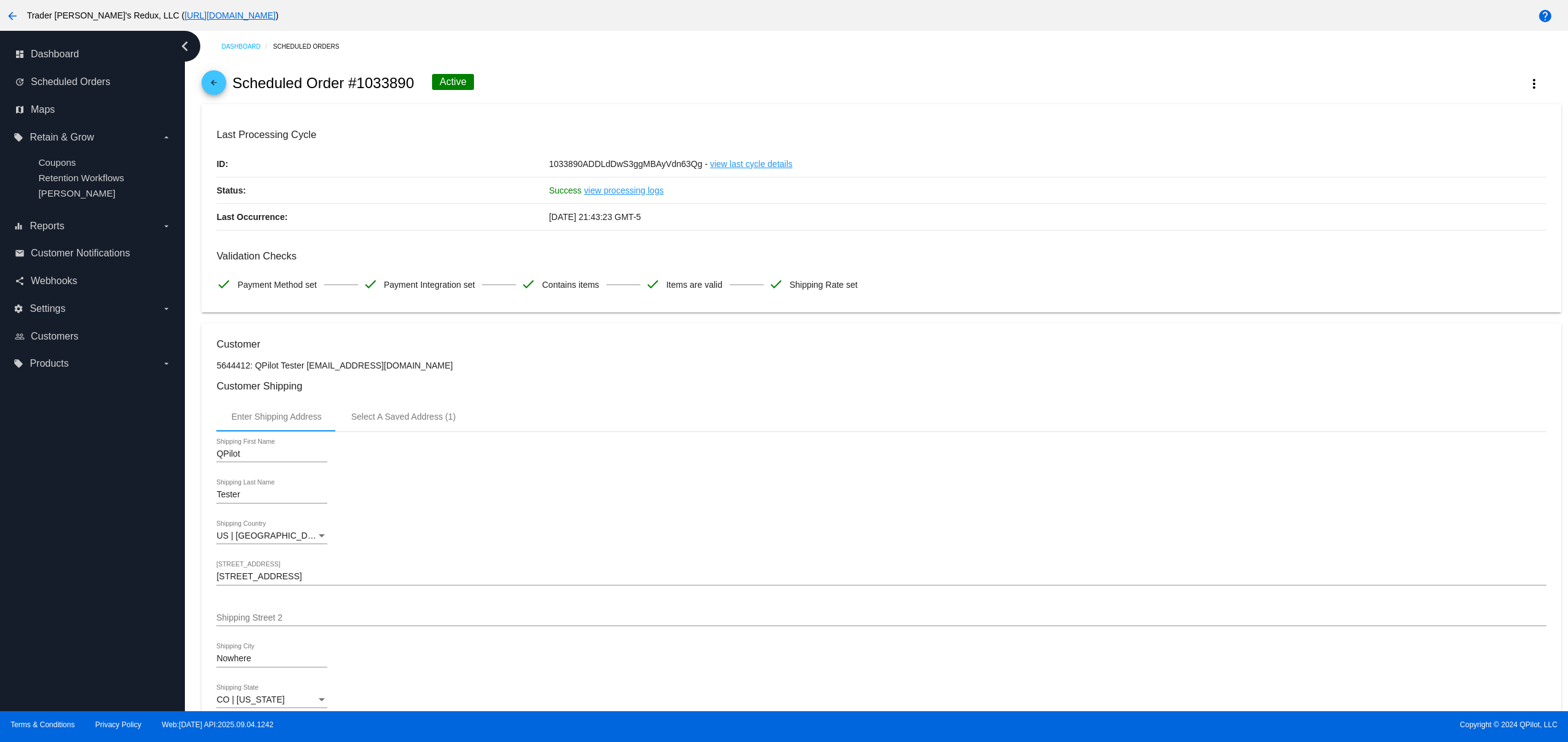
click at [1245, 252] on mat-card-content "Last Processing Cycle ID: 1033890ADDLdDwS3ggMBAyVdn63Qg - view last cycle detai…" at bounding box center [881, 213] width 1330 height 169
